Goal: Information Seeking & Learning: Learn about a topic

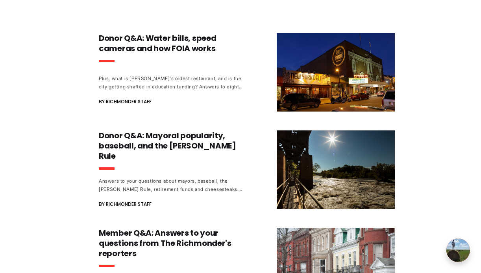
scroll to position [408, 0]
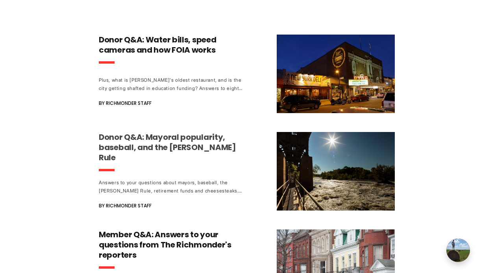
click at [157, 142] on h3 "Donor Q&A: Mayoral popularity, baseball, and the [PERSON_NAME] Rule" at bounding box center [172, 147] width 146 height 31
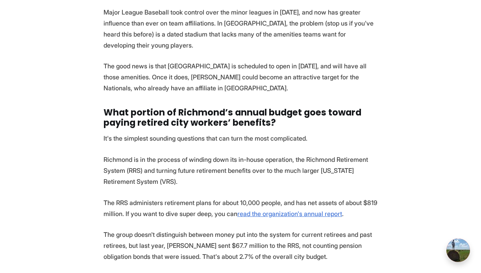
scroll to position [1507, 0]
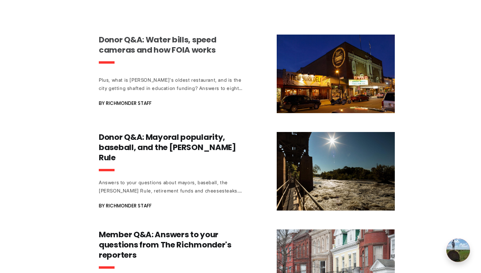
click at [162, 53] on h3 "Donor Q&A: Water bills, speed cameras and how FOIA works" at bounding box center [172, 45] width 146 height 20
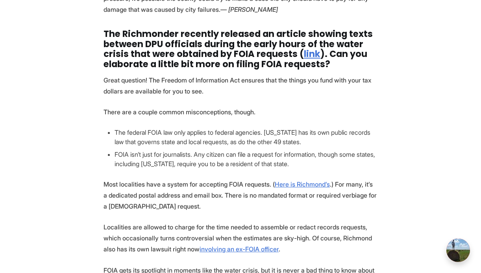
scroll to position [2857, 0]
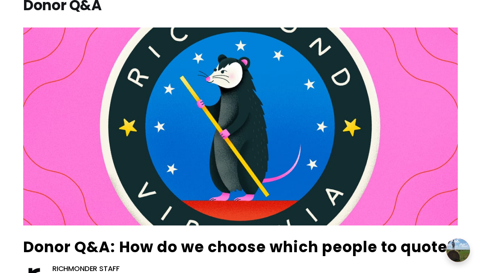
scroll to position [92, 0]
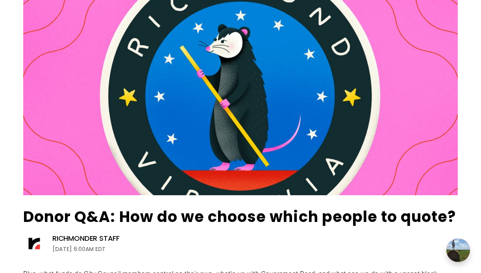
click at [138, 93] on article "Donor Q&A: How do we choose which people to quote? Richmonder Staff [DATE] 6:00…" at bounding box center [240, 154] width 459 height 314
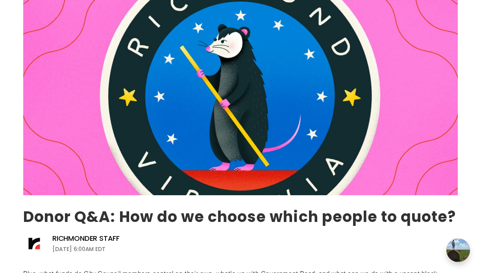
click at [157, 225] on link "Donor Q&A: How do we choose which people to quote?" at bounding box center [239, 216] width 433 height 21
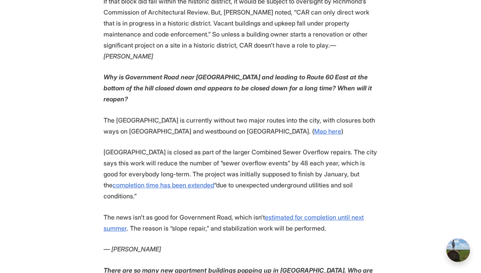
scroll to position [1118, 0]
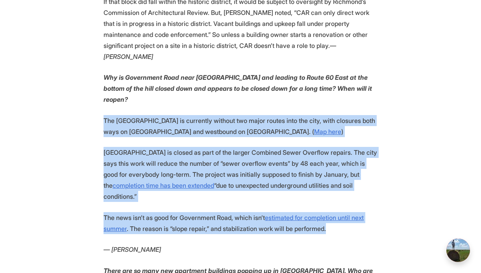
drag, startPoint x: 105, startPoint y: 88, endPoint x: 344, endPoint y: 184, distance: 257.5
click at [344, 184] on section "You've got questions, and we've got answers. Thanks for participating in the la…" at bounding box center [240, 176] width 481 height 1960
copy section "The [GEOGRAPHIC_DATA] is currently without two major routes into the city, with…"
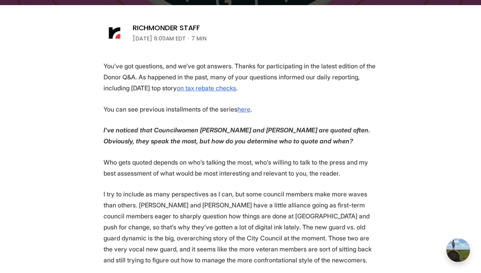
scroll to position [308, 0]
